Goal: Understand process/instructions: Learn how to perform a task or action

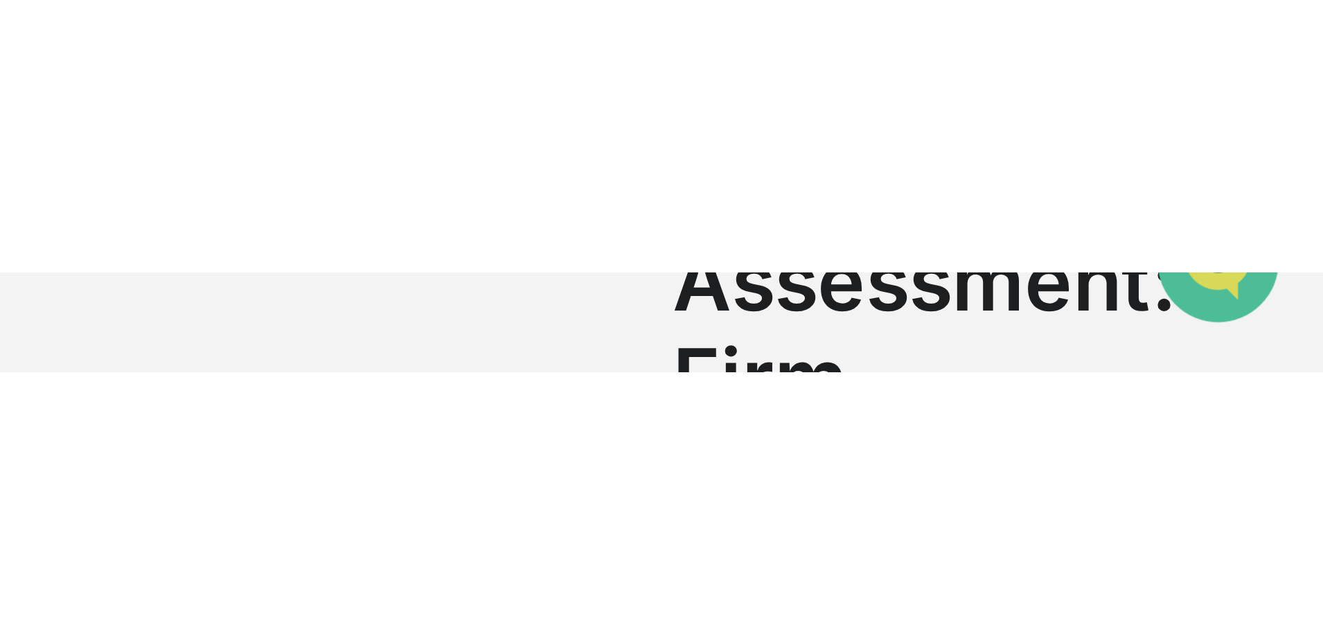
scroll to position [52, 0]
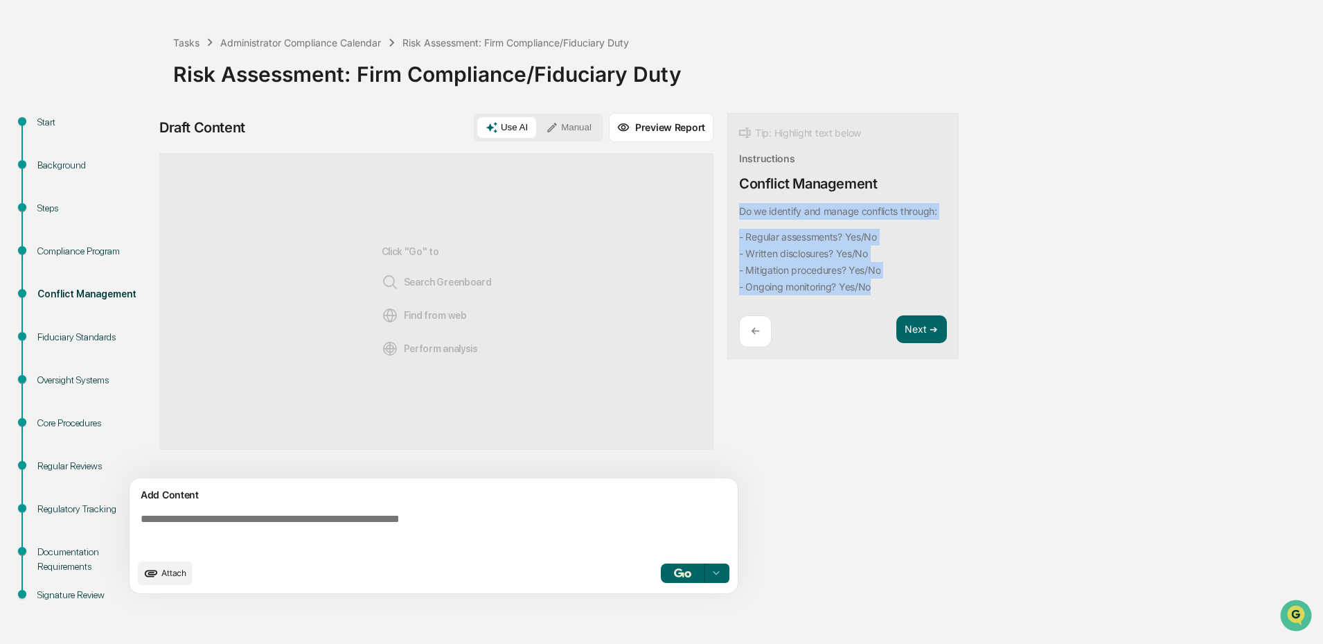
drag, startPoint x: 873, startPoint y: 289, endPoint x: 736, endPoint y: 209, distance: 158.6
click at [736, 209] on div "Tip: Highlight text below Instructions Conflict Management Do we identify and m…" at bounding box center [842, 236] width 231 height 247
click at [909, 332] on button "Next ➔" at bounding box center [921, 329] width 51 height 28
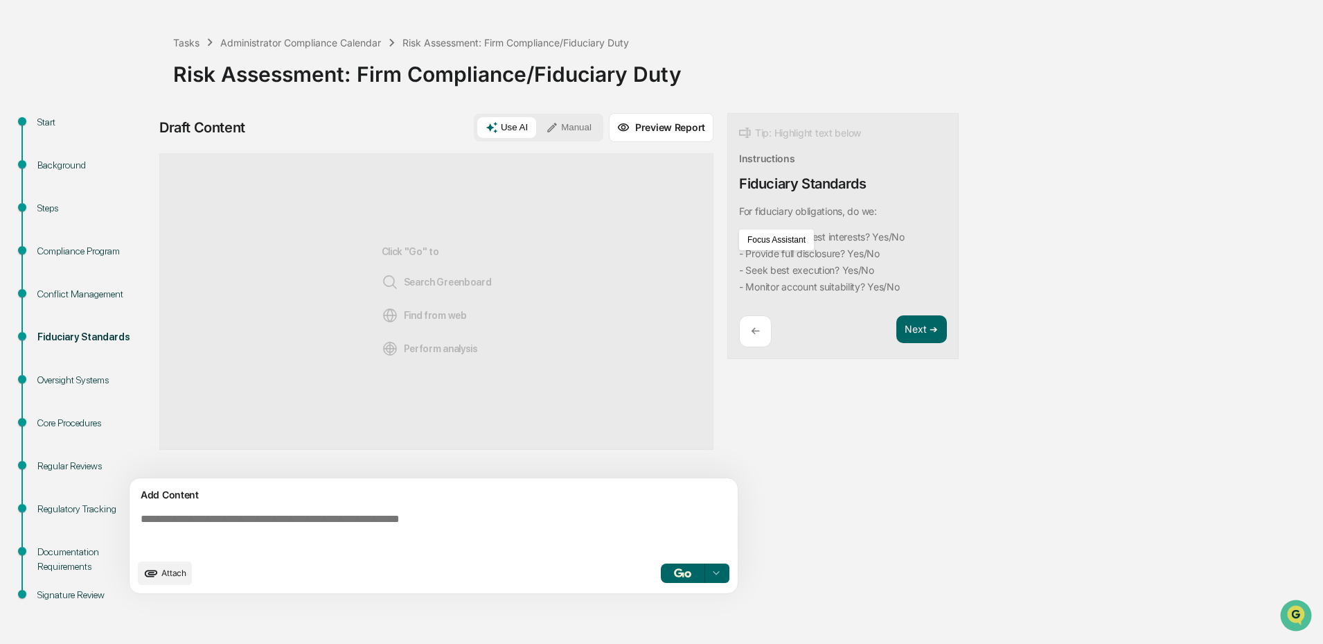
click at [754, 332] on p "←" at bounding box center [755, 330] width 9 height 13
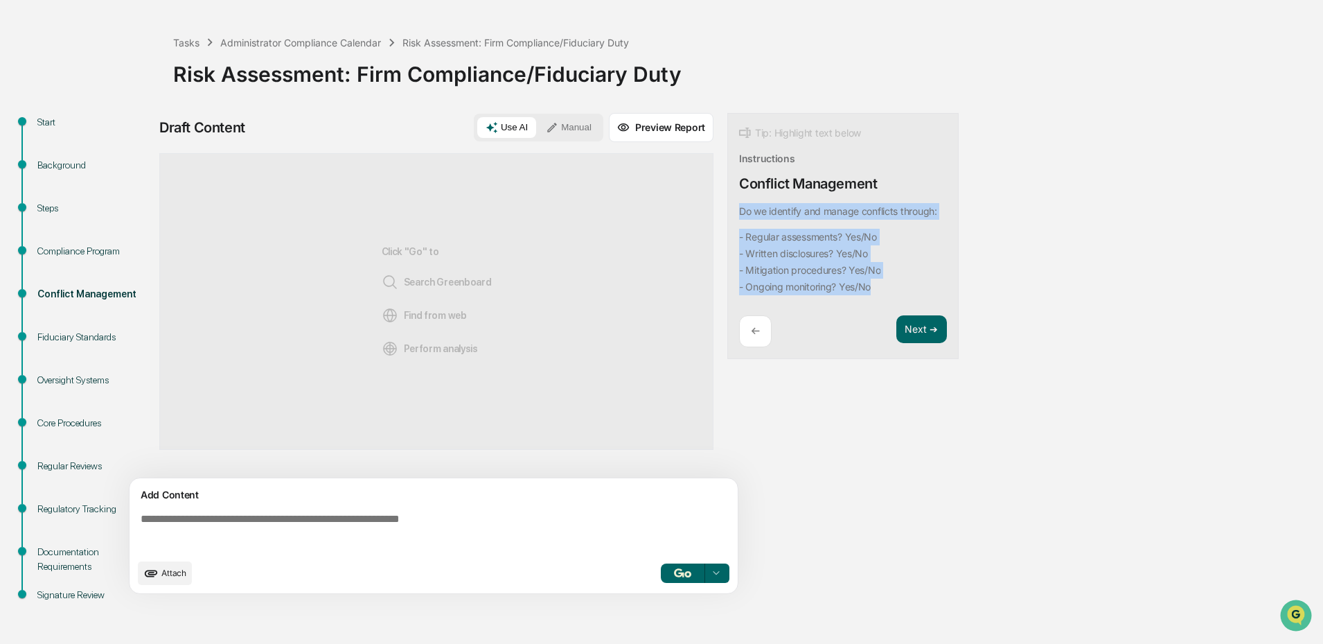
drag, startPoint x: 884, startPoint y: 290, endPoint x: 734, endPoint y: 218, distance: 166.4
click at [734, 218] on div "Tip: Highlight text below Instructions Conflict Management Do we identify and m…" at bounding box center [842, 236] width 231 height 247
click at [676, 514] on img "button" at bounding box center [682, 572] width 17 height 9
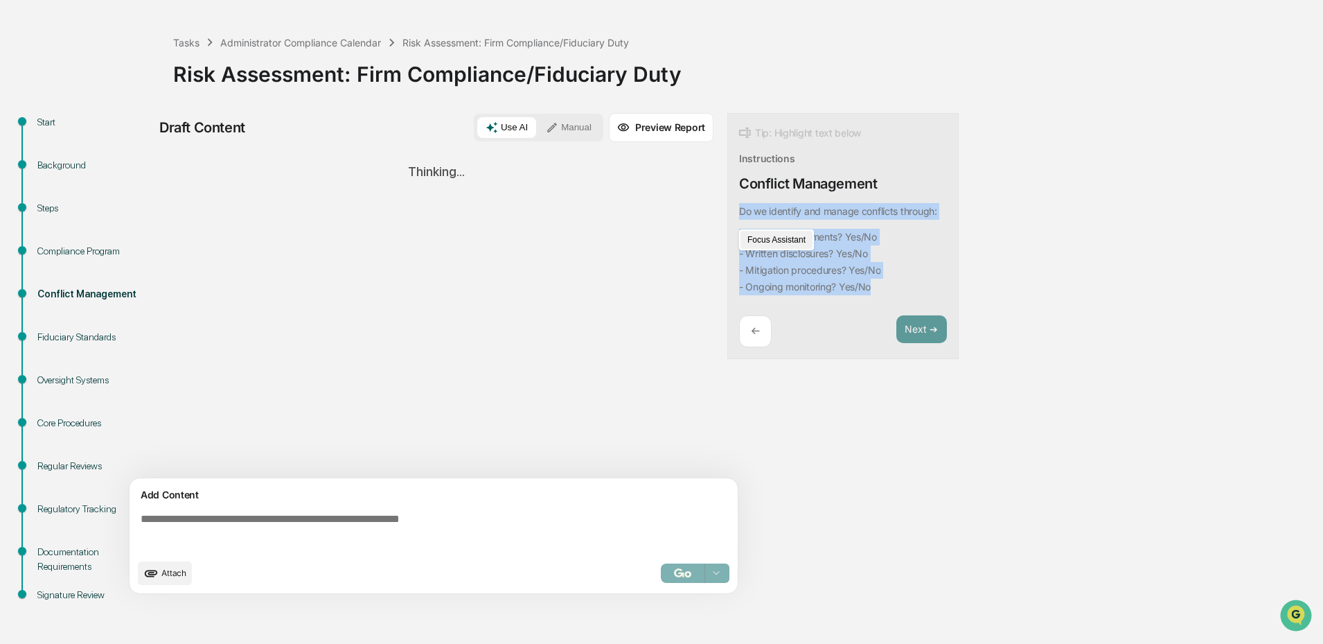
click at [769, 236] on button "Focus Assistant" at bounding box center [776, 240] width 72 height 18
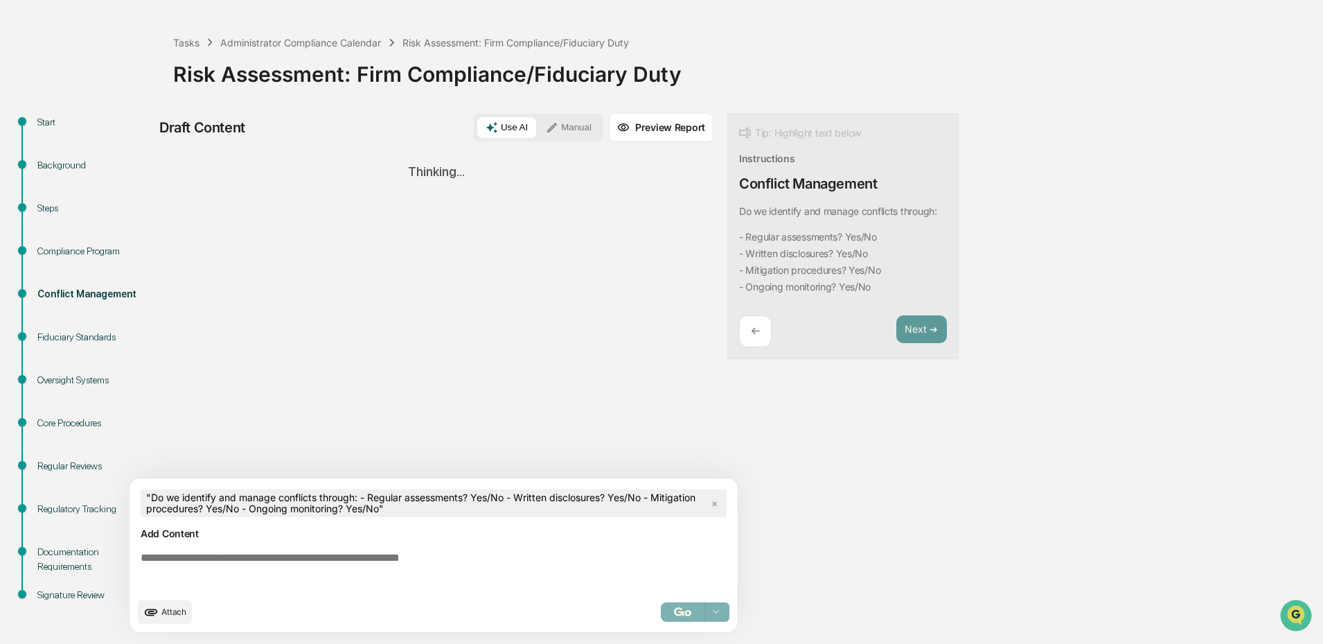
click at [676, 514] on div "Select..." at bounding box center [695, 611] width 69 height 19
click at [750, 332] on div "←" at bounding box center [755, 331] width 33 height 33
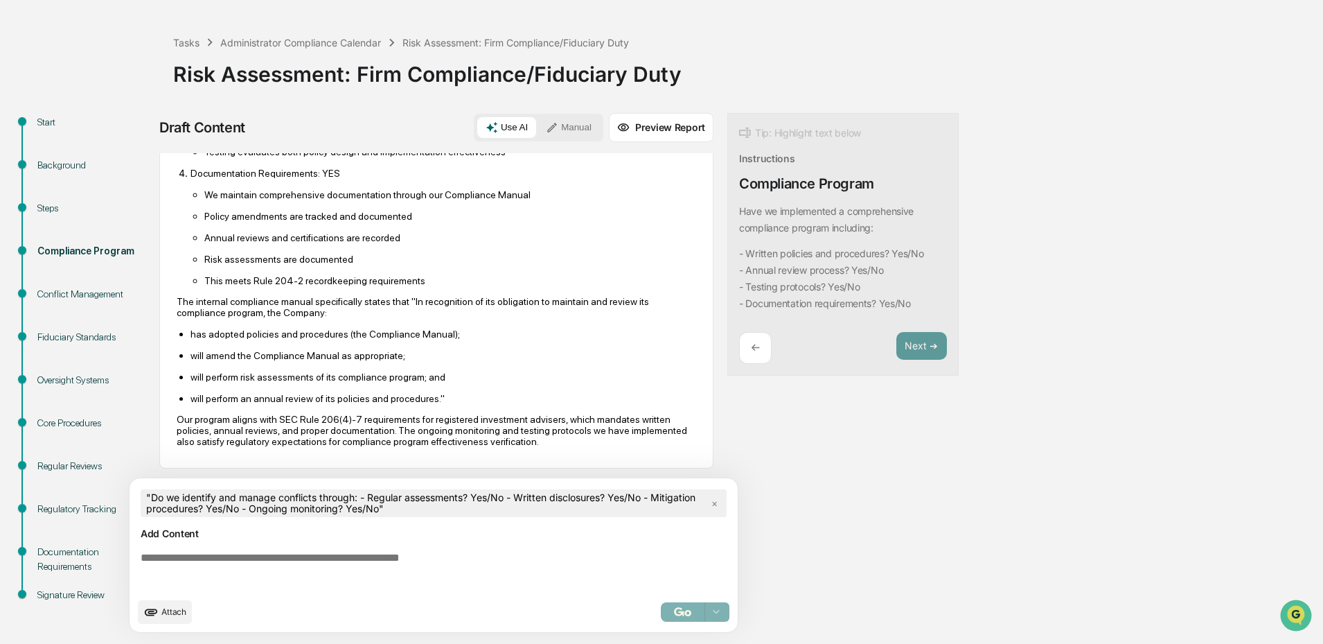
scroll to position [501, 0]
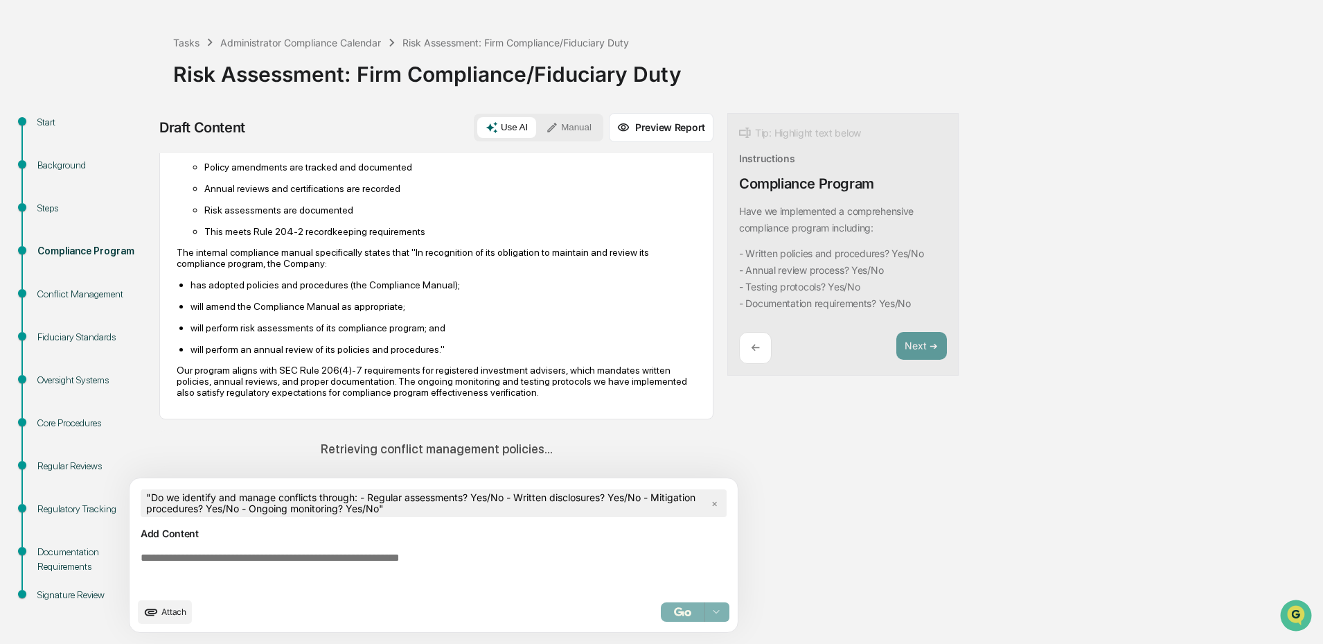
click at [70, 297] on div "Conflict Management" at bounding box center [94, 294] width 114 height 15
click at [72, 287] on div "Conflict Management" at bounding box center [94, 294] width 114 height 15
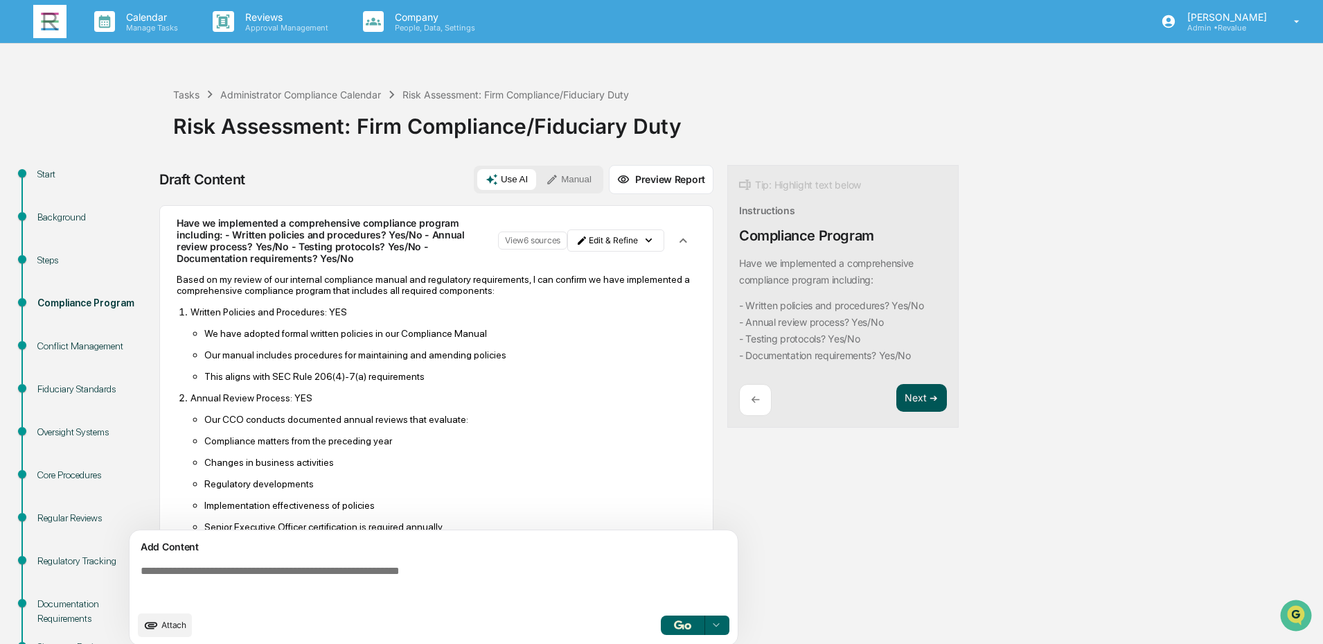
click at [937, 396] on button "Next ➔" at bounding box center [921, 398] width 51 height 28
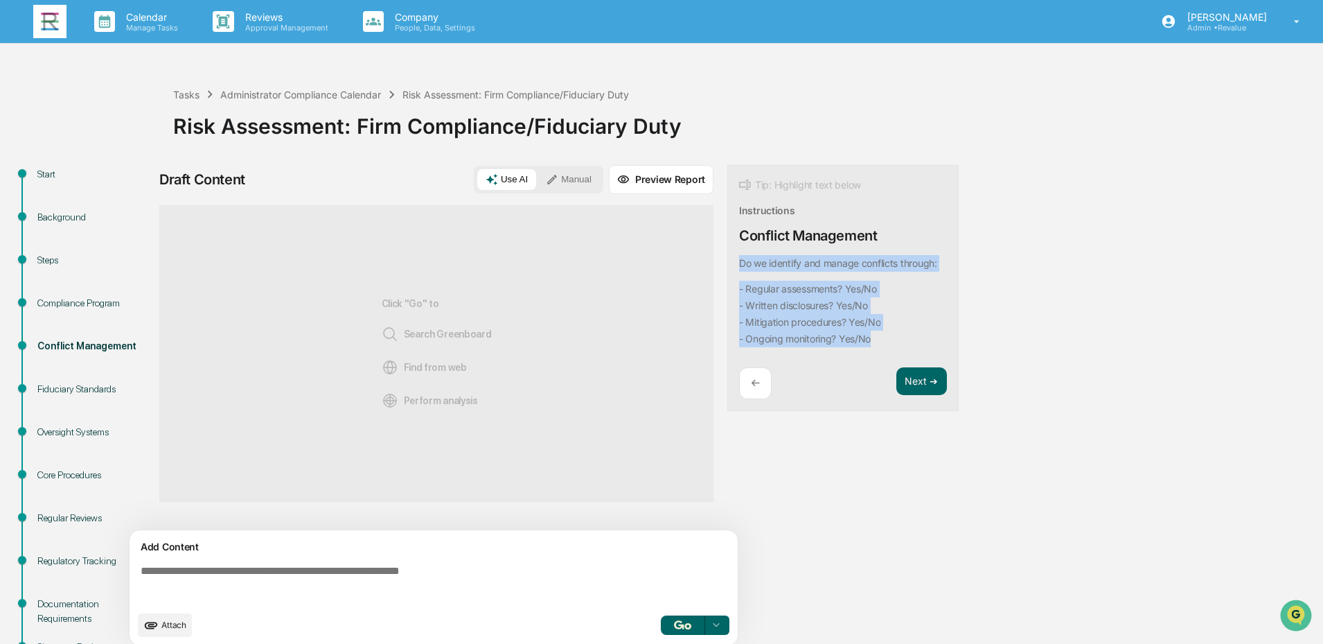
drag, startPoint x: 873, startPoint y: 341, endPoint x: 736, endPoint y: 267, distance: 155.6
click at [736, 267] on div "Tip: Highlight text below Instructions Conflict Management Do we identify and m…" at bounding box center [842, 288] width 231 height 247
click at [759, 239] on button "Focus Assistant" at bounding box center [776, 240] width 72 height 18
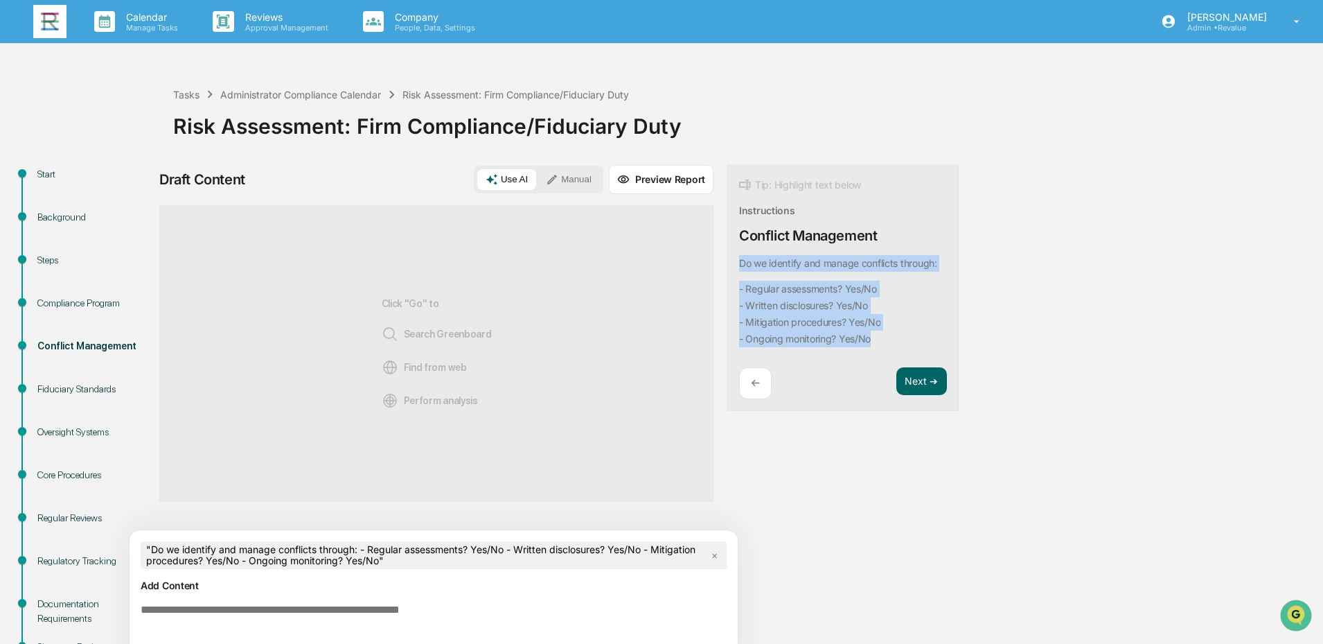
scroll to position [52, 0]
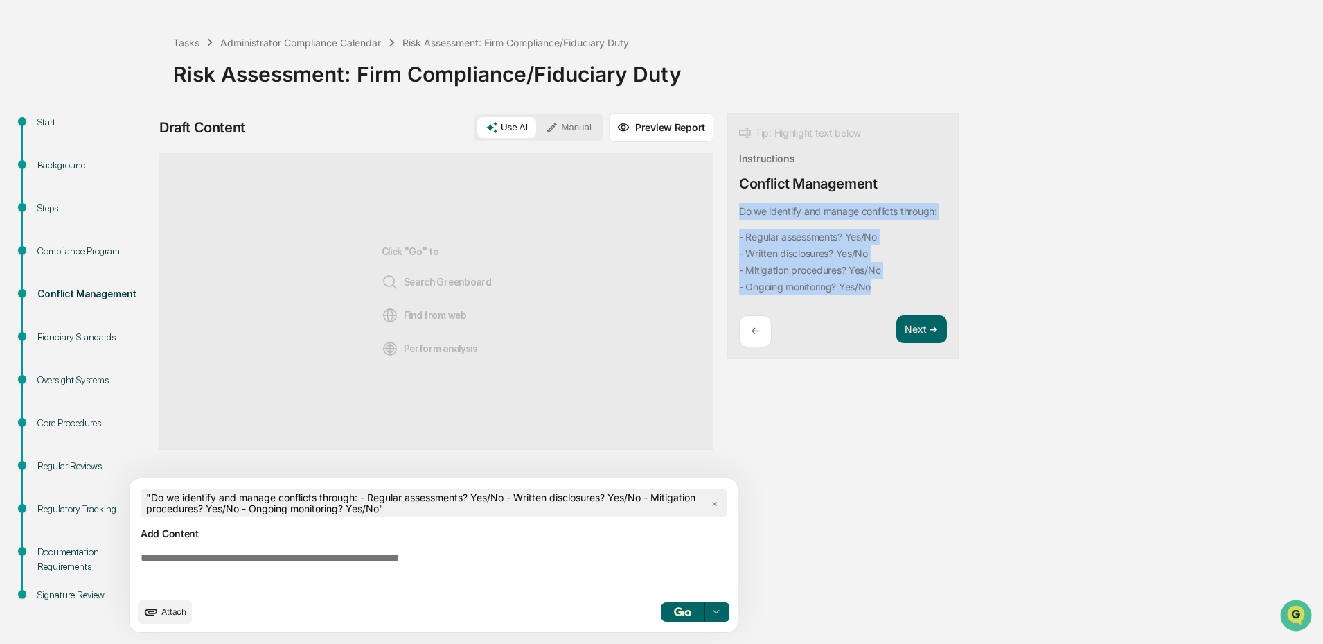
click at [676, 612] on img "button" at bounding box center [682, 611] width 17 height 9
